Goal: Information Seeking & Learning: Learn about a topic

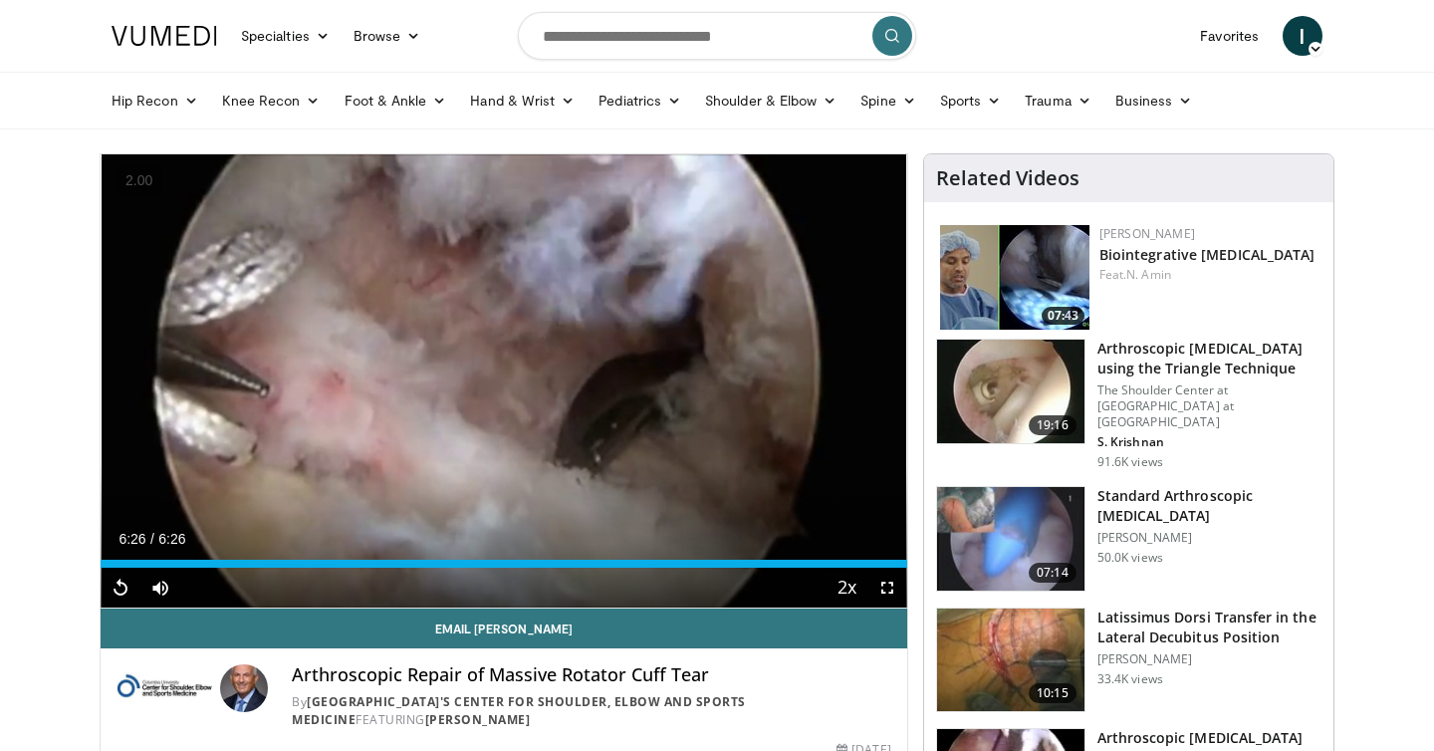
click at [584, 26] on input "Search topics, interventions" at bounding box center [717, 36] width 398 height 48
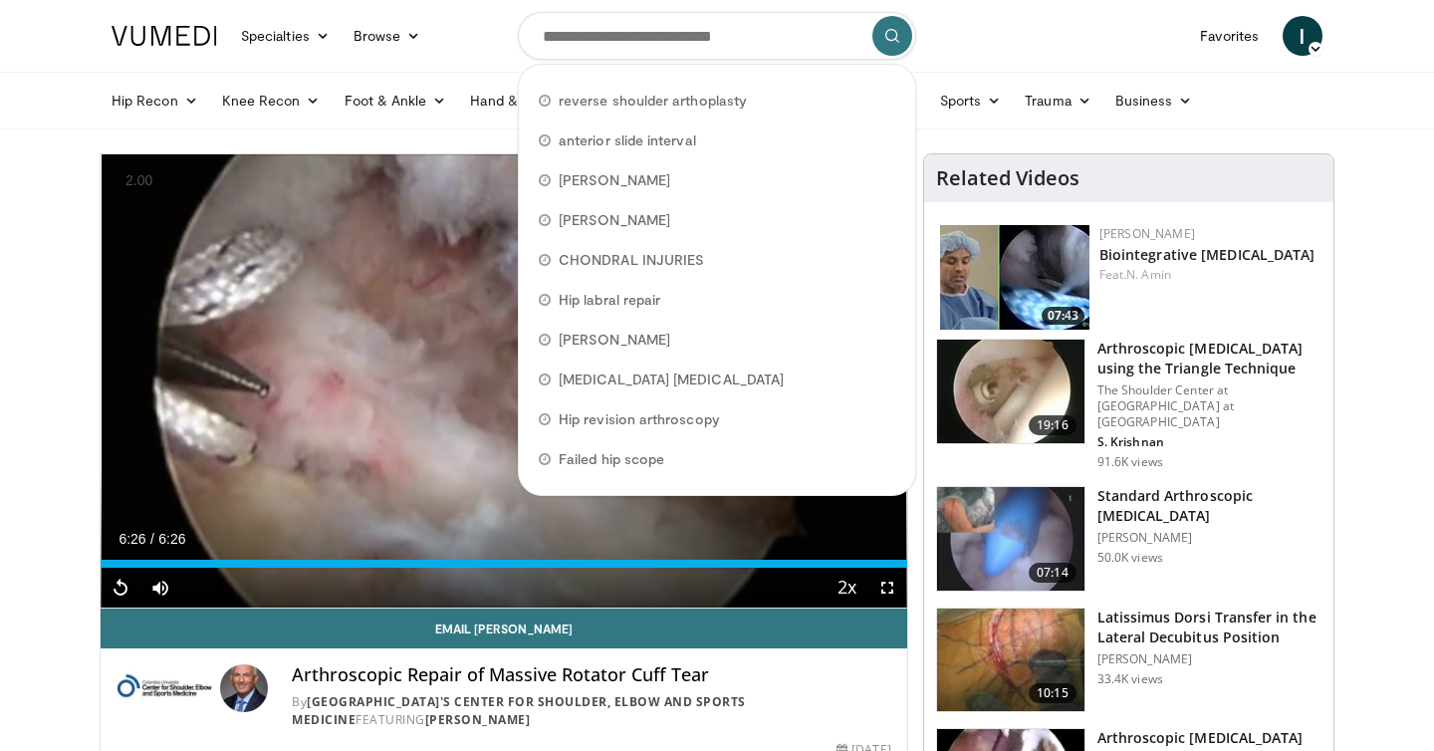
click at [584, 26] on input "Search topics, interventions" at bounding box center [717, 36] width 398 height 48
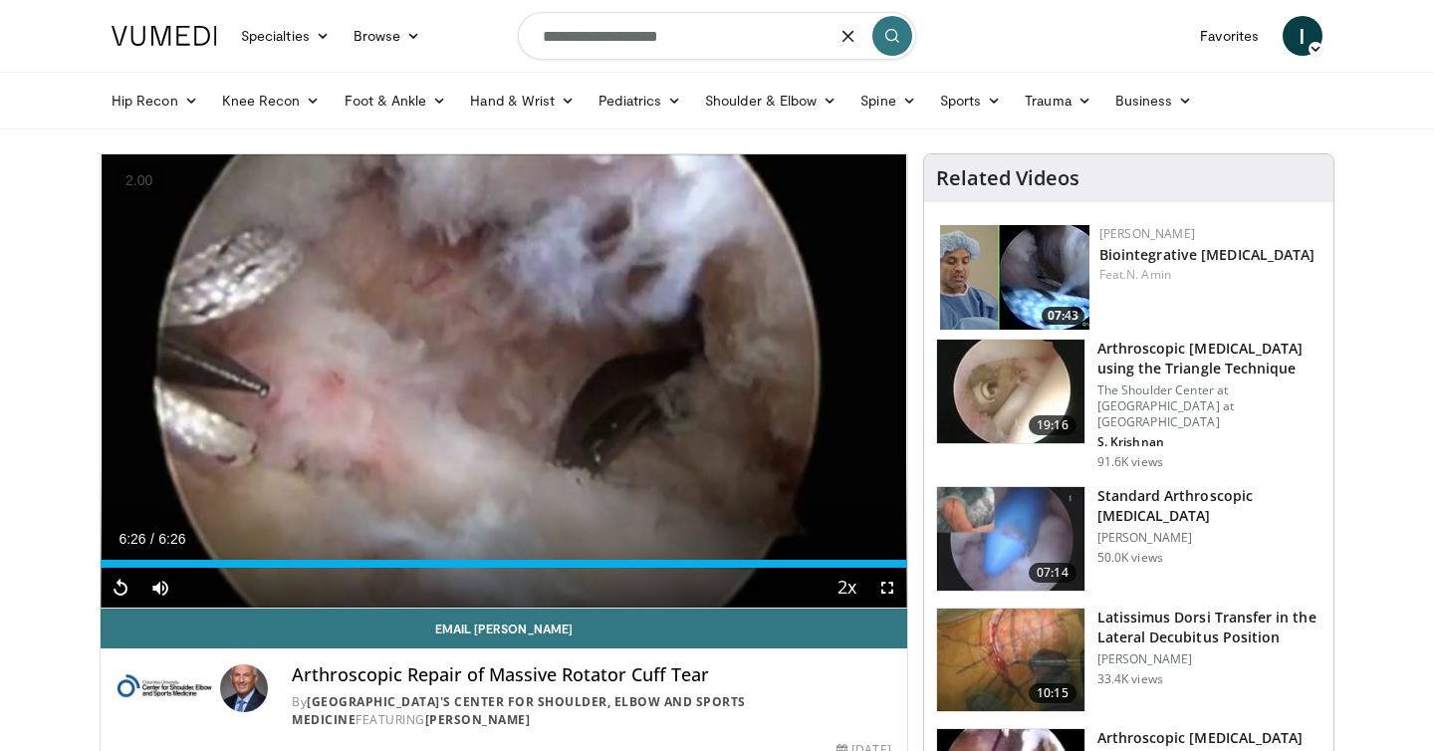
type input "**********"
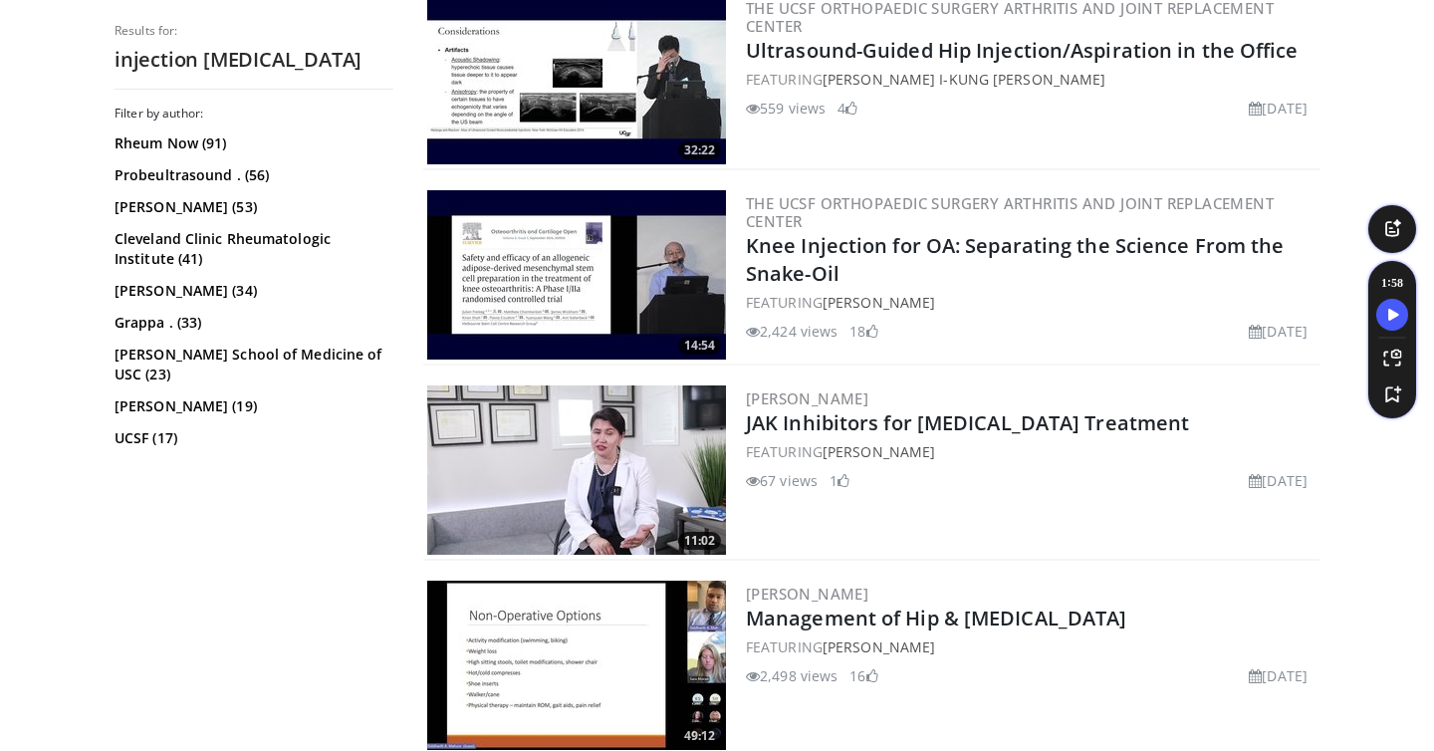
scroll to position [972, 0]
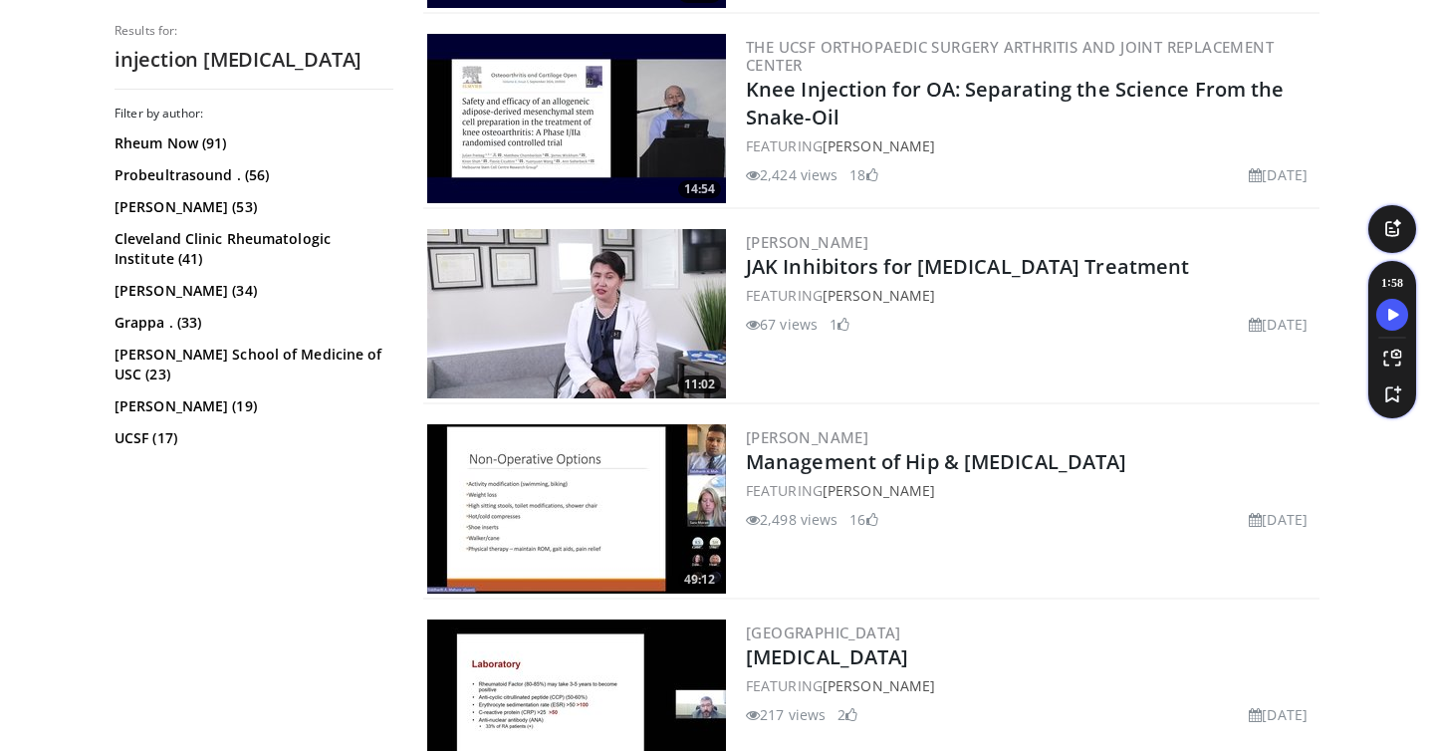
click at [630, 498] on img at bounding box center [576, 508] width 299 height 169
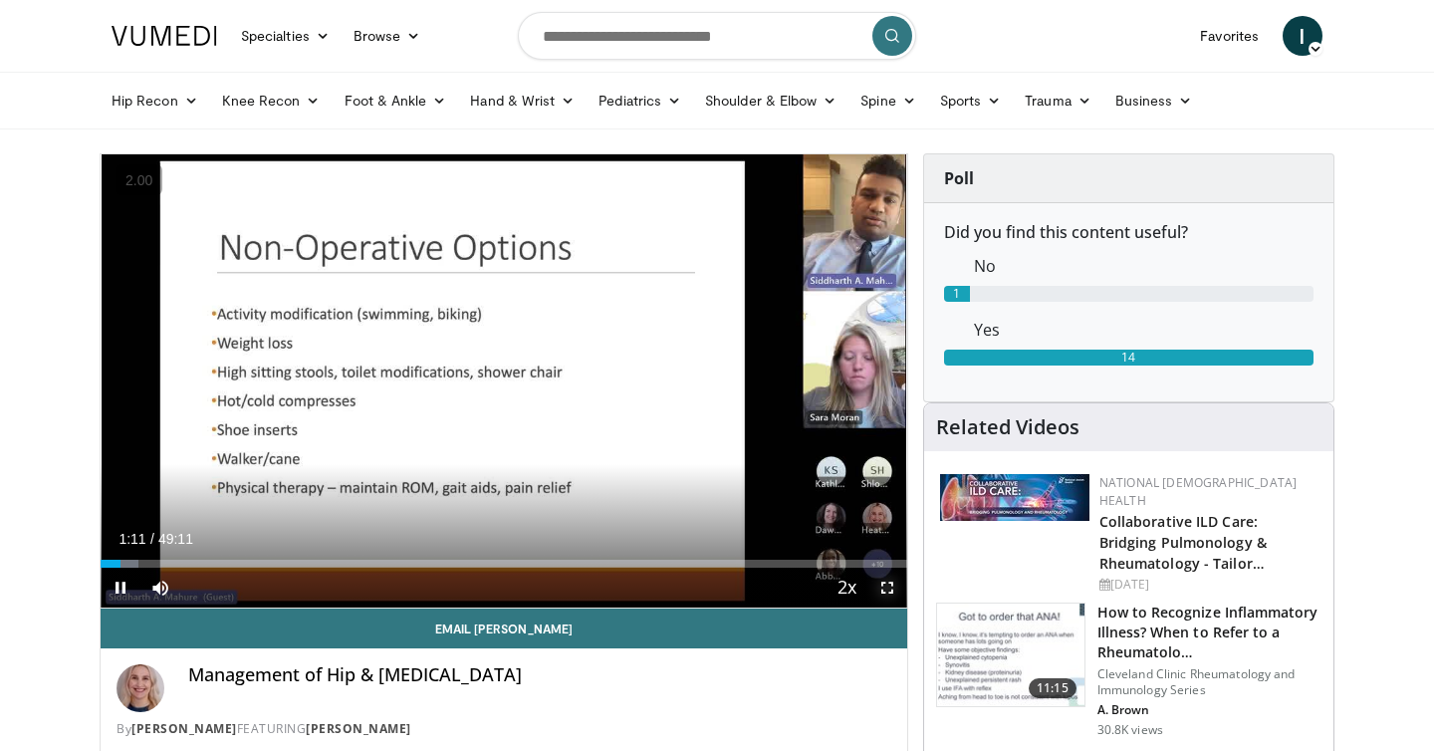
click at [892, 585] on span "Video Player" at bounding box center [888, 588] width 40 height 40
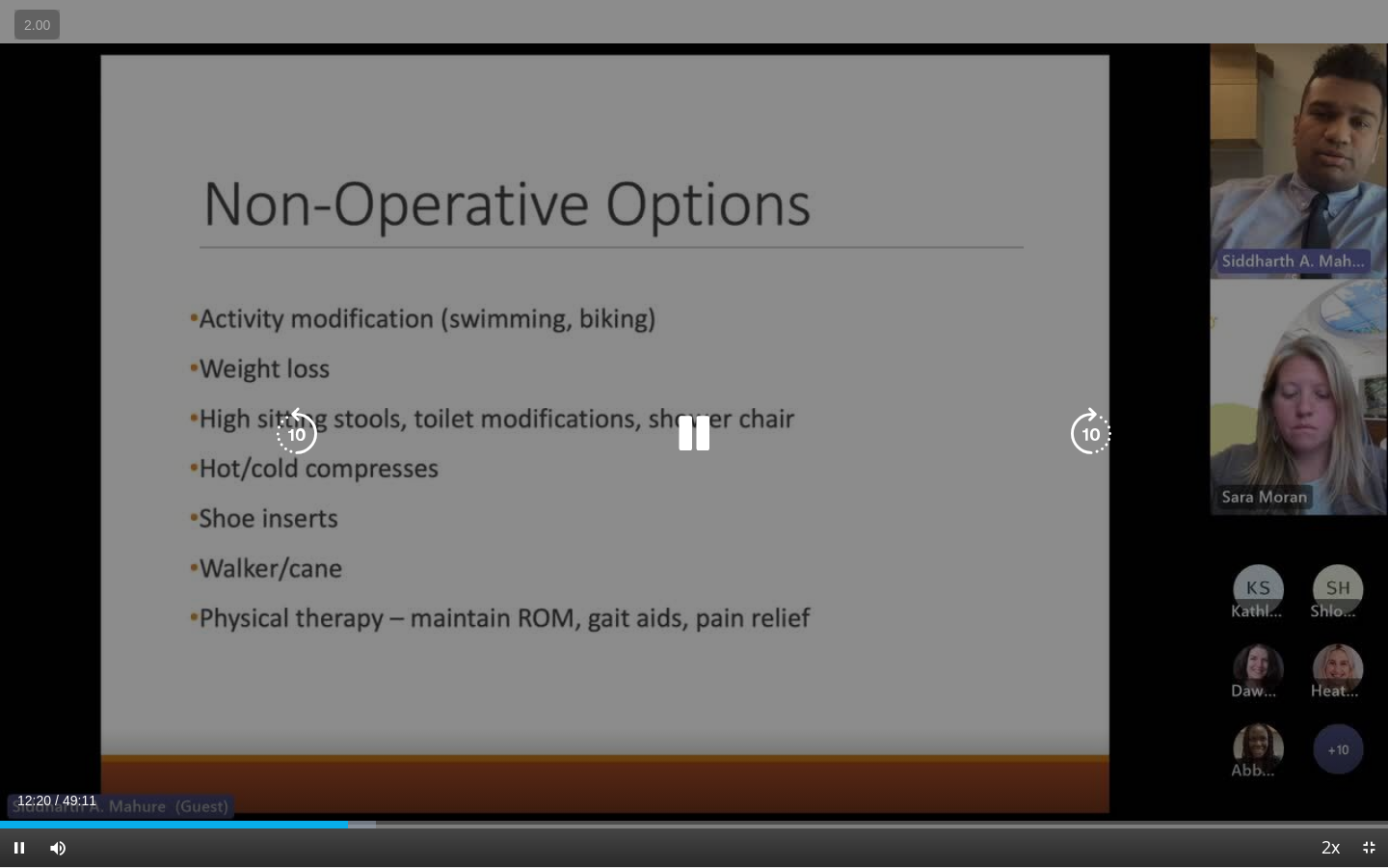
click at [698, 434] on icon "Video Player" at bounding box center [694, 434] width 54 height 54
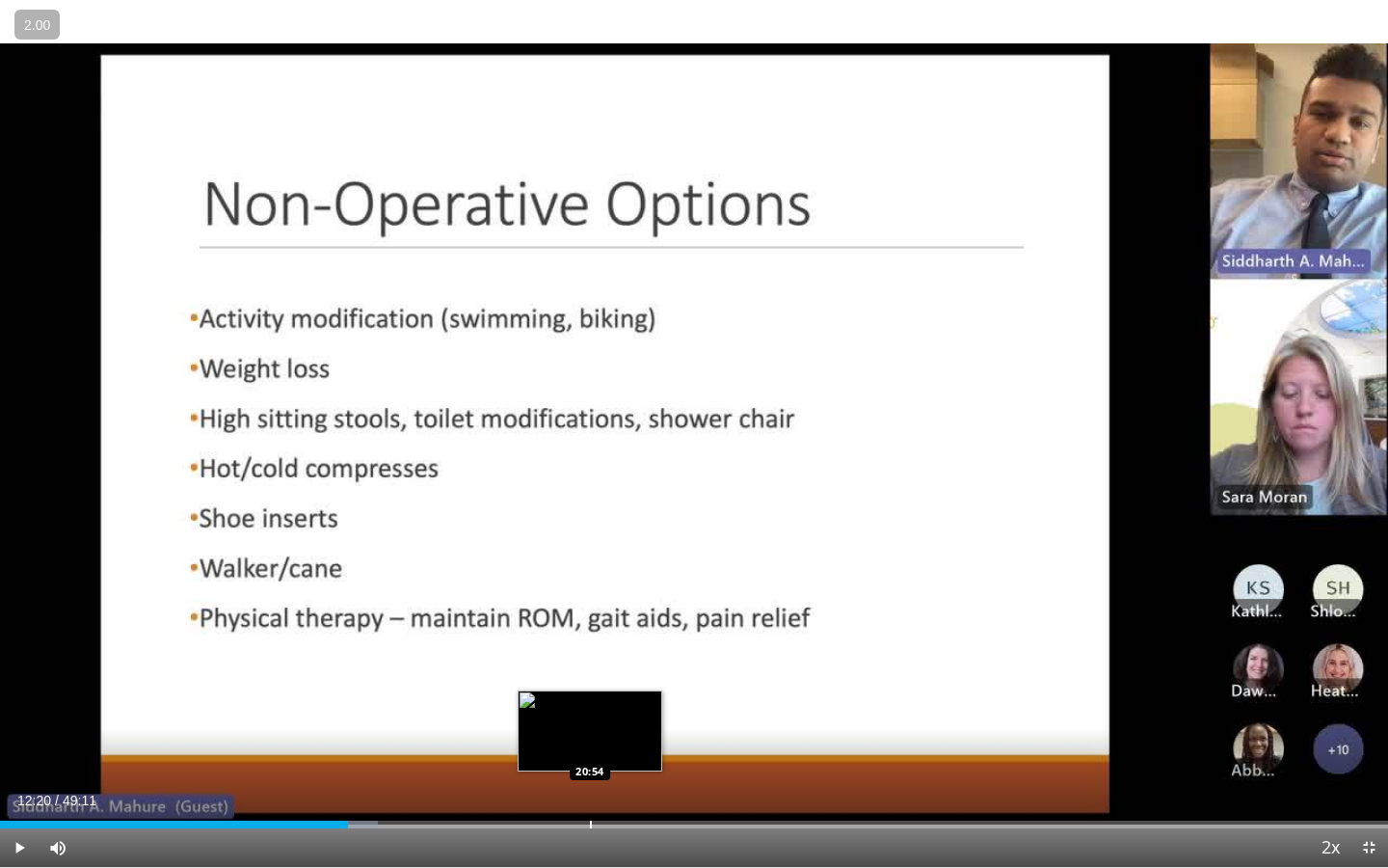
click at [592, 726] on div "Progress Bar" at bounding box center [591, 824] width 2 height 8
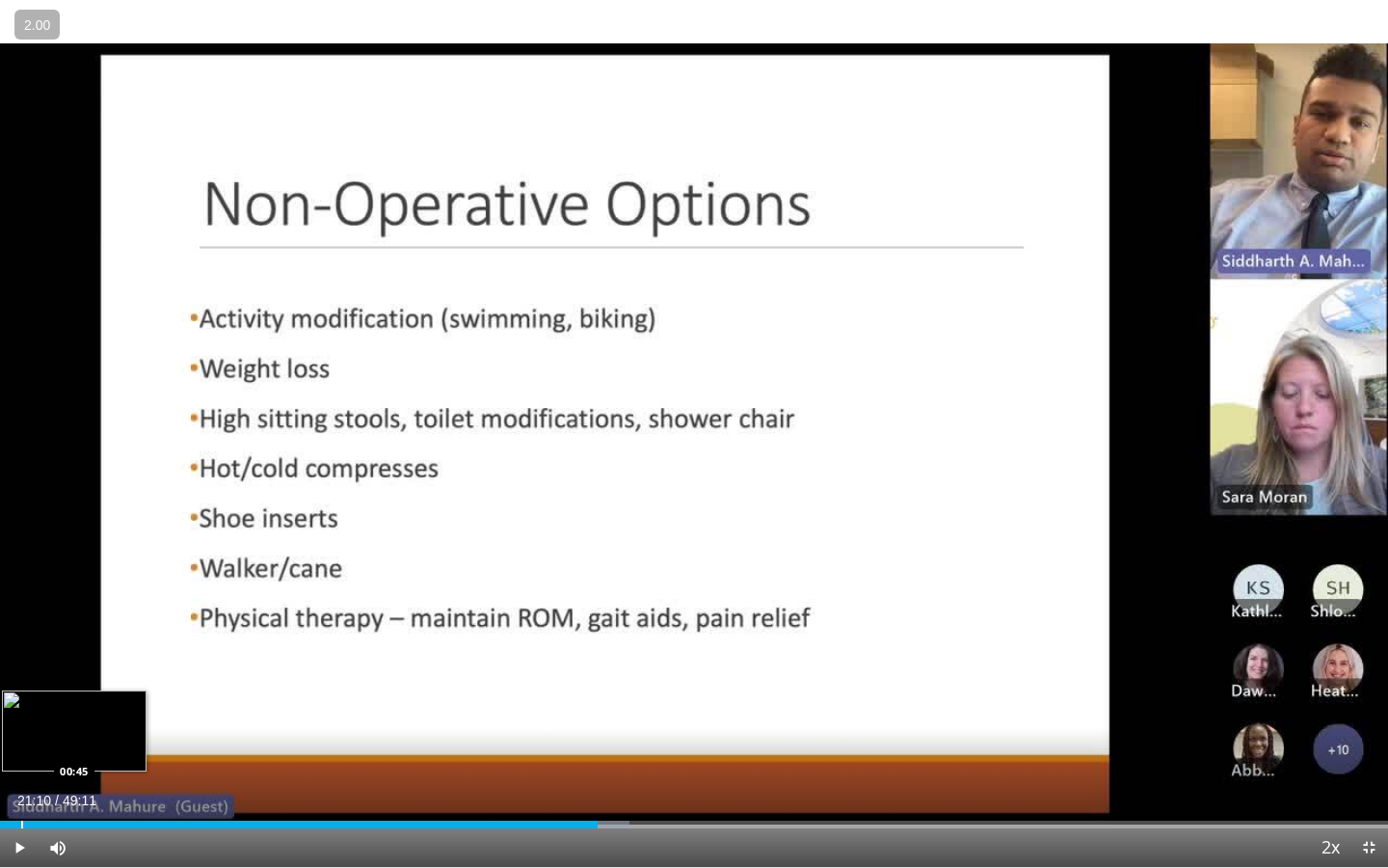
click at [20, 726] on div "Loaded : 45.37% 21:10 00:45" at bounding box center [694, 819] width 1388 height 18
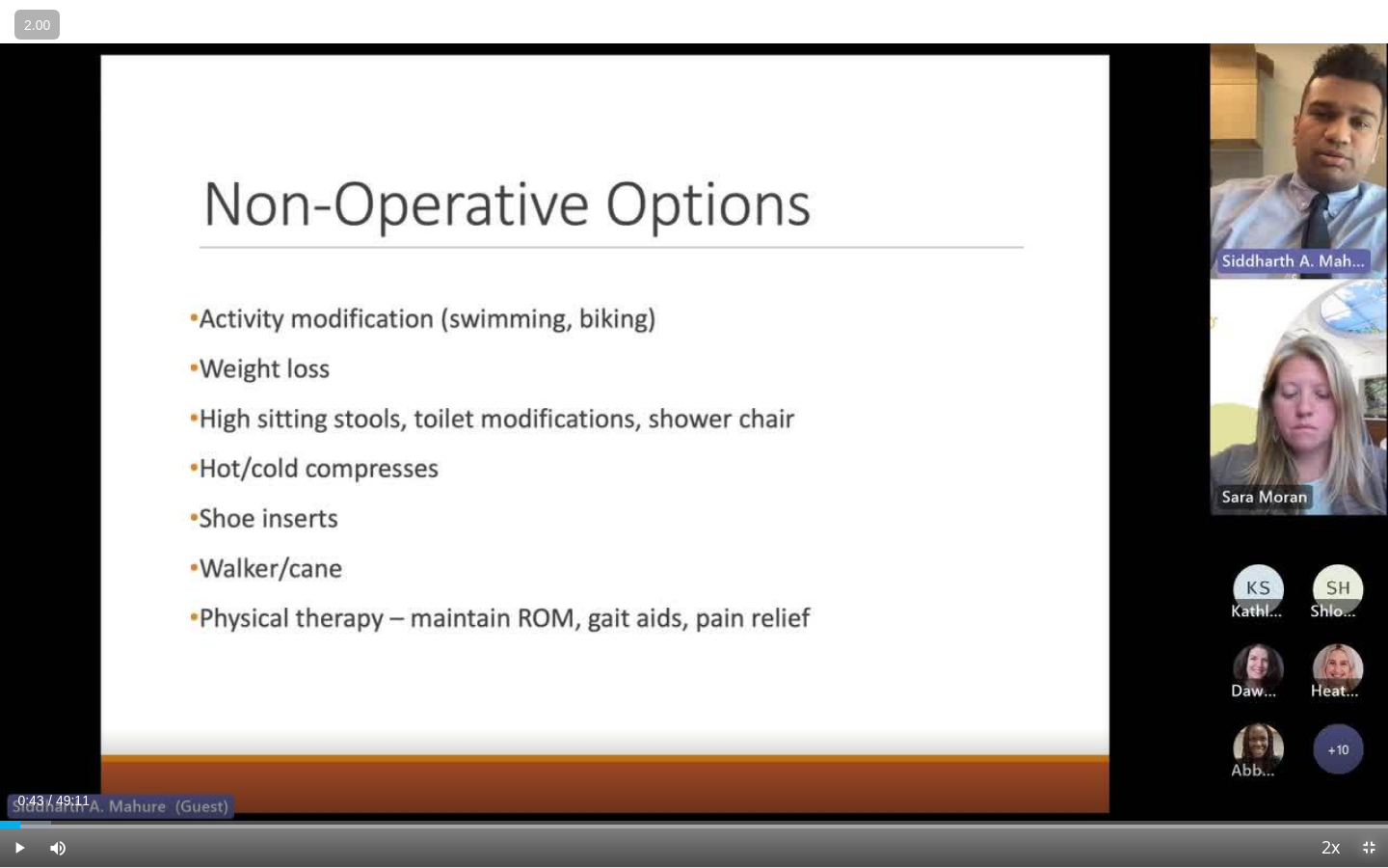
click at [1379, 726] on span "Video Player" at bounding box center [1370, 848] width 39 height 39
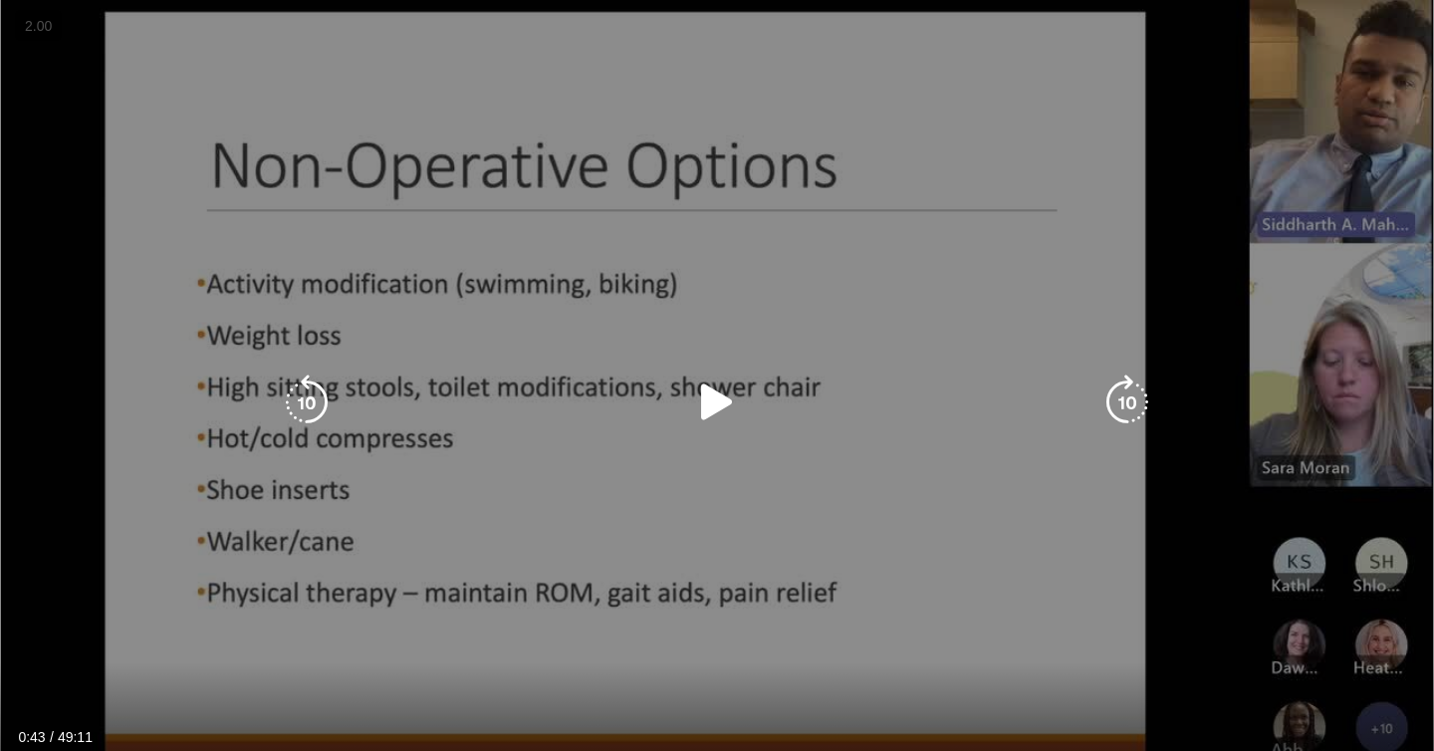
scroll to position [269, 0]
